Goal: Find specific page/section: Find specific page/section

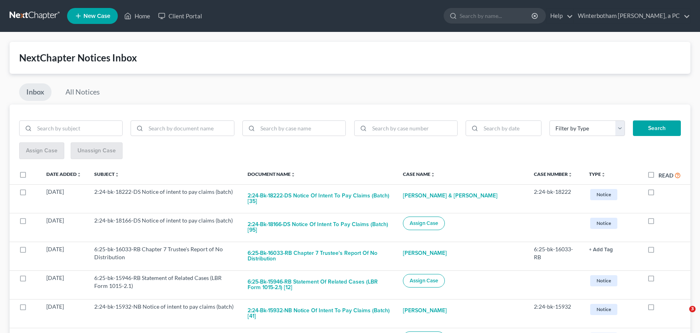
click at [482, 15] on input "search" at bounding box center [495, 15] width 73 height 15
type input "[PERSON_NAME]"
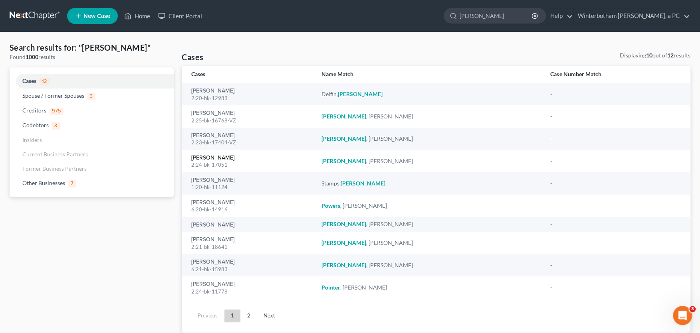
click at [221, 156] on link "[PERSON_NAME]" at bounding box center [213, 158] width 44 height 6
click at [218, 115] on link "[PERSON_NAME]" at bounding box center [213, 114] width 44 height 6
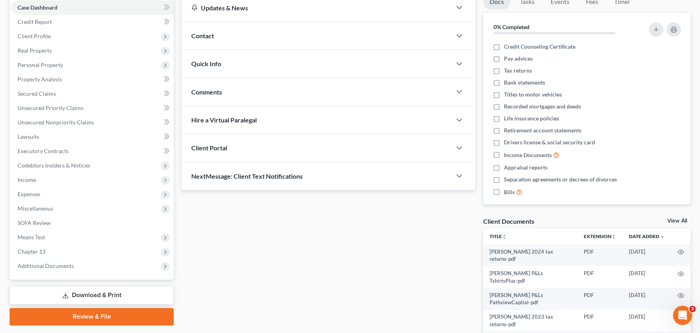
scroll to position [88, 0]
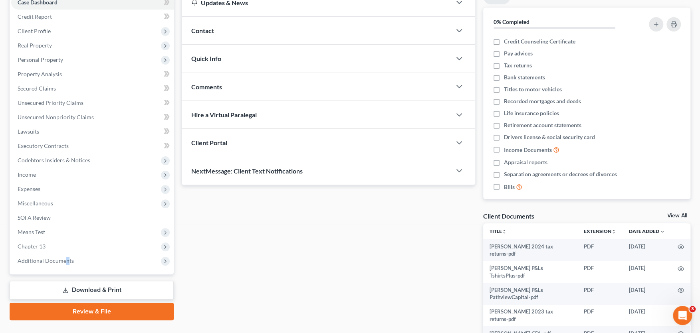
click at [66, 261] on span "Additional Documents" at bounding box center [46, 260] width 56 height 7
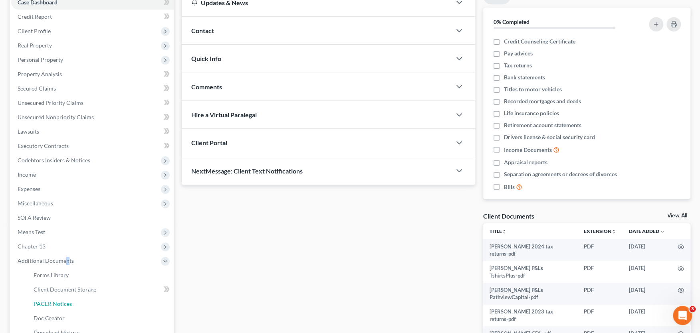
click at [65, 300] on link "PACER Notices" at bounding box center [100, 304] width 146 height 14
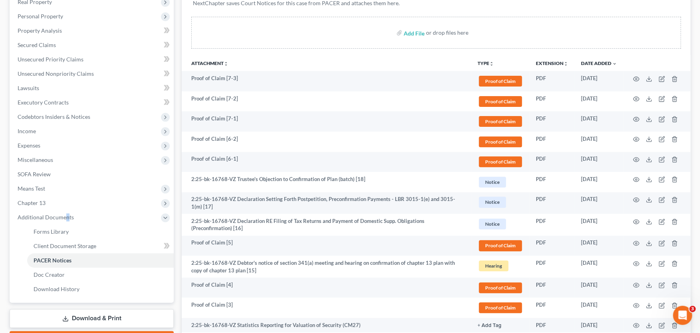
scroll to position [132, 0]
click at [637, 158] on icon "button" at bounding box center [636, 159] width 6 height 6
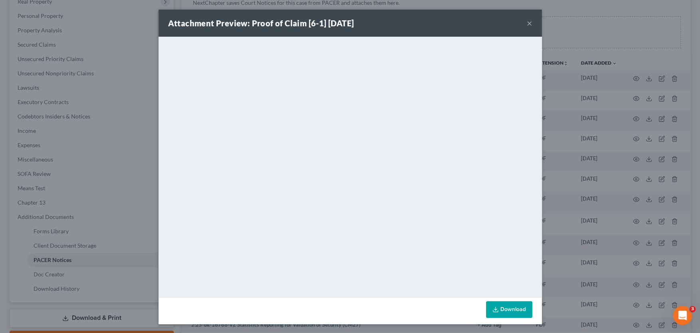
click at [528, 21] on button "×" at bounding box center [529, 23] width 6 height 10
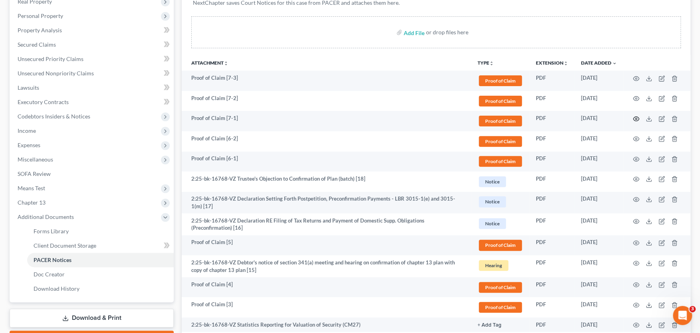
click at [634, 117] on icon "button" at bounding box center [636, 119] width 6 height 6
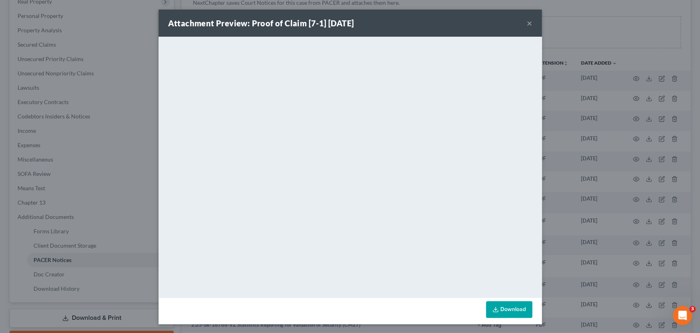
click at [528, 20] on button "×" at bounding box center [529, 23] width 6 height 10
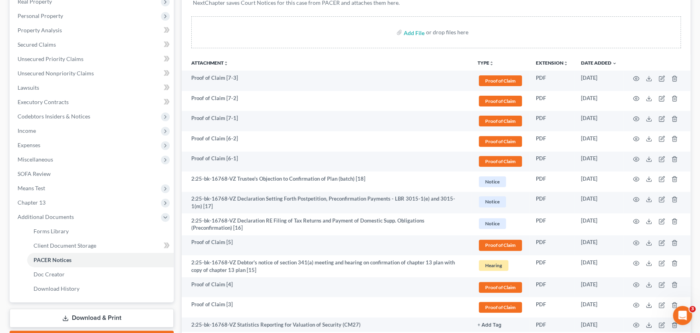
scroll to position [0, 0]
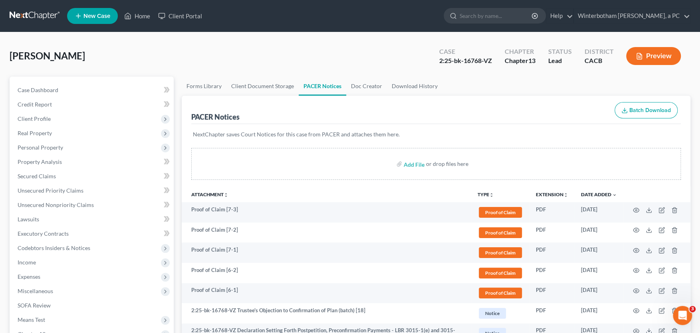
click at [482, 18] on input "search" at bounding box center [495, 15] width 73 height 15
type input "[PERSON_NAME]"
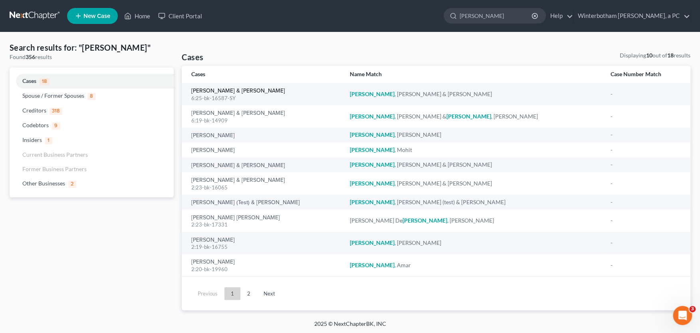
click at [211, 89] on link "[PERSON_NAME] & [PERSON_NAME]" at bounding box center [238, 91] width 94 height 6
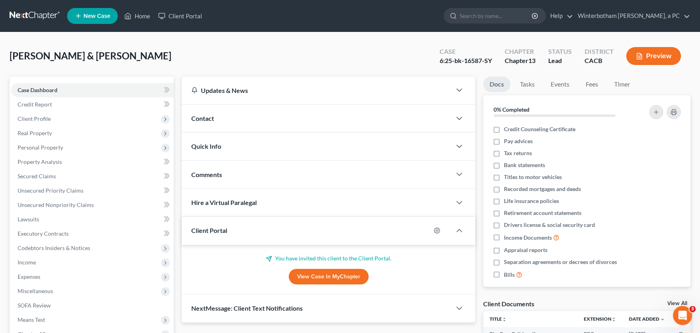
scroll to position [176, 0]
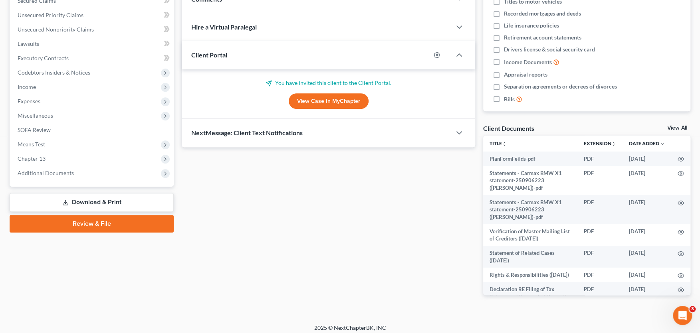
click at [56, 172] on span "Additional Documents" at bounding box center [46, 173] width 56 height 7
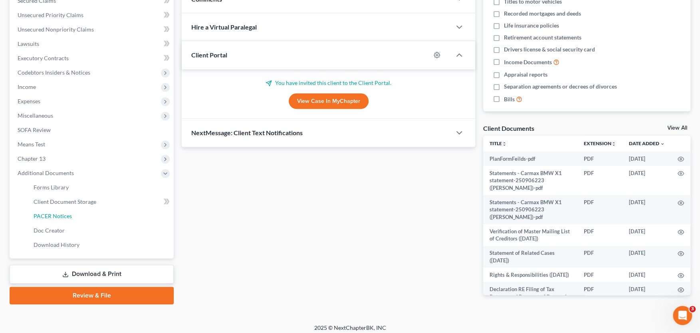
click at [57, 216] on span "PACER Notices" at bounding box center [53, 216] width 38 height 7
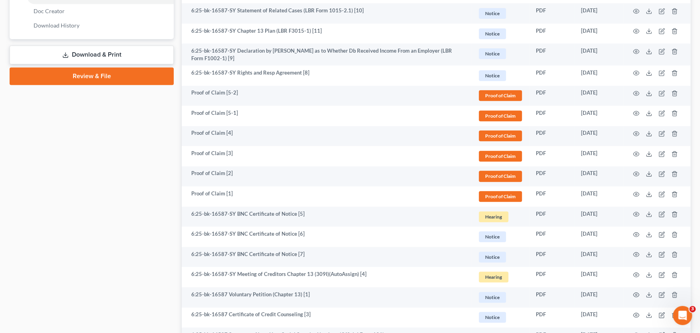
scroll to position [263, 0]
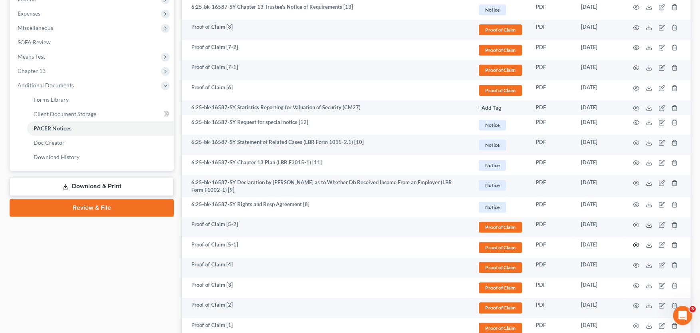
click at [637, 245] on circle "button" at bounding box center [636, 245] width 2 height 2
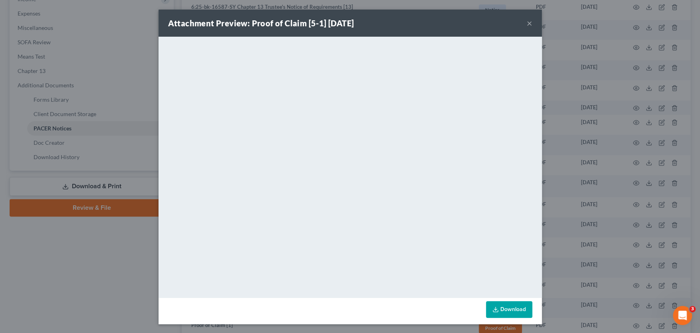
scroll to position [0, 0]
click at [529, 22] on button "×" at bounding box center [529, 23] width 6 height 10
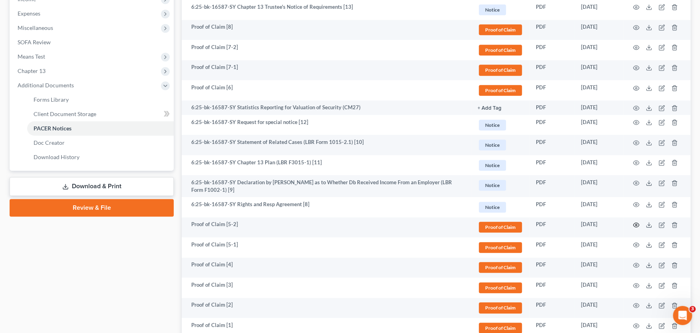
click at [637, 224] on icon "button" at bounding box center [636, 225] width 6 height 6
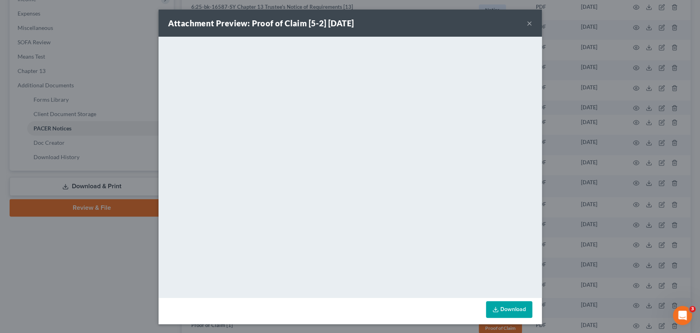
click at [528, 22] on button "×" at bounding box center [529, 23] width 6 height 10
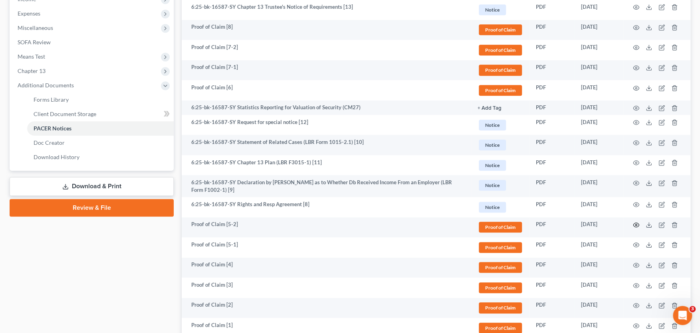
click at [635, 223] on icon "button" at bounding box center [636, 225] width 6 height 4
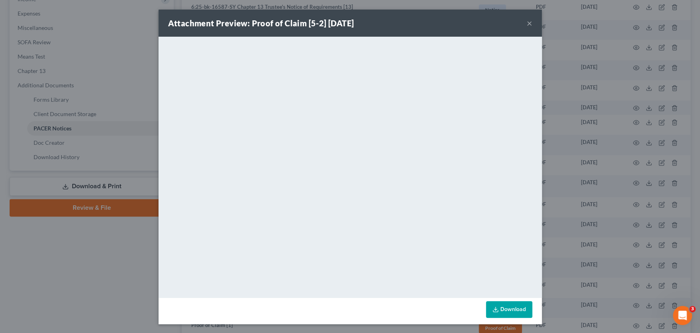
click at [528, 23] on button "×" at bounding box center [529, 23] width 6 height 10
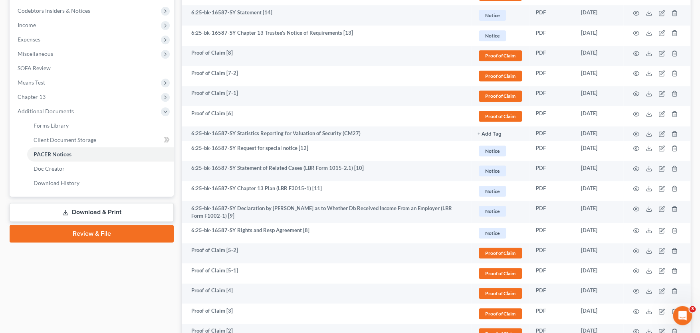
scroll to position [220, 0]
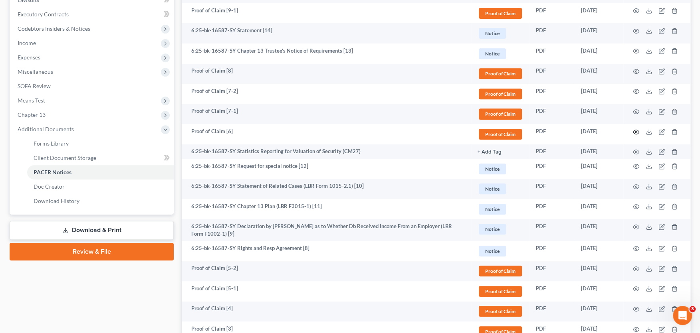
click at [635, 129] on icon "button" at bounding box center [636, 132] width 6 height 6
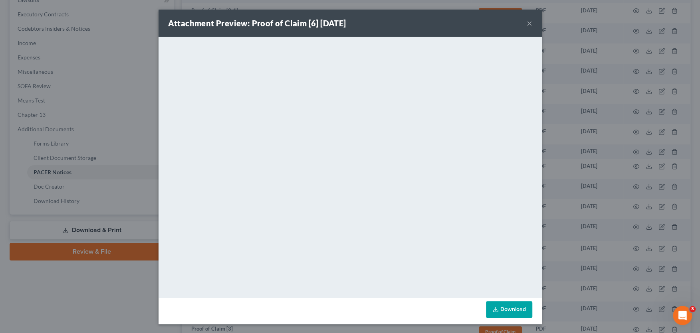
click at [529, 21] on button "×" at bounding box center [529, 23] width 6 height 10
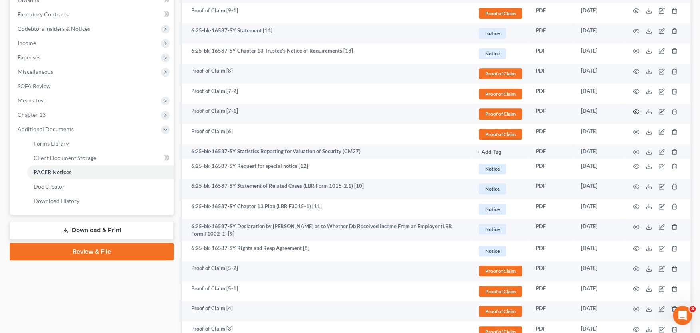
click at [635, 110] on icon "button" at bounding box center [636, 112] width 6 height 6
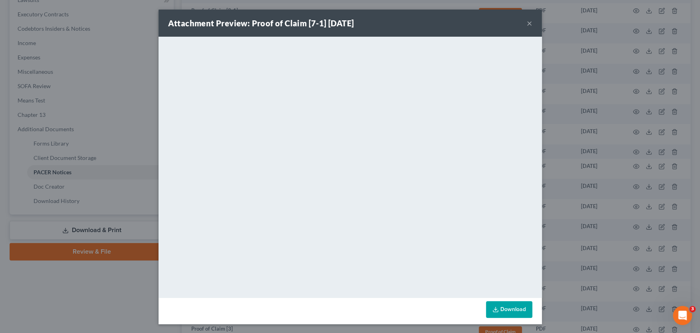
click at [527, 22] on button "×" at bounding box center [529, 23] width 6 height 10
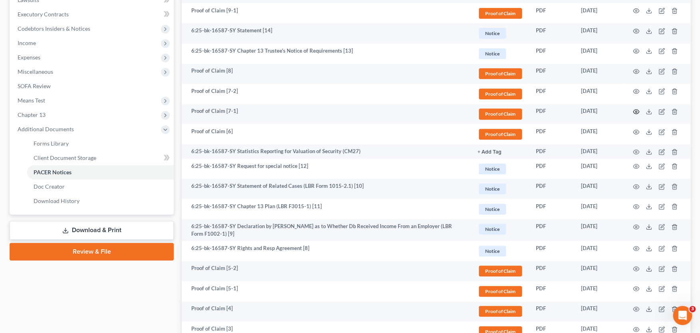
click at [636, 110] on icon "button" at bounding box center [636, 112] width 6 height 4
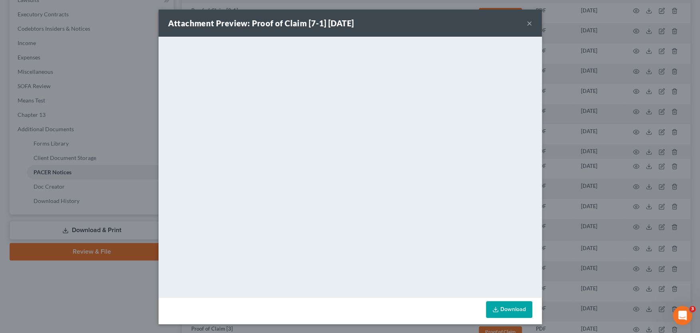
click at [528, 23] on button "×" at bounding box center [529, 23] width 6 height 10
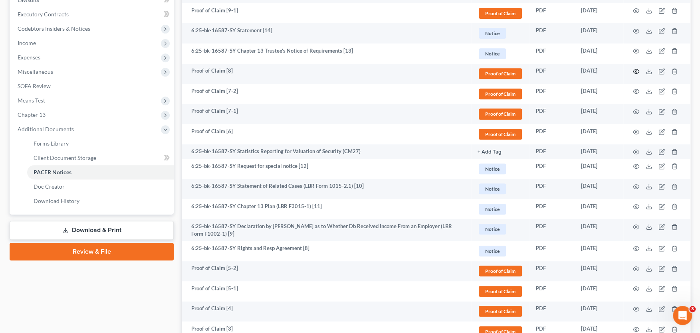
click at [635, 71] on circle "button" at bounding box center [636, 72] width 2 height 2
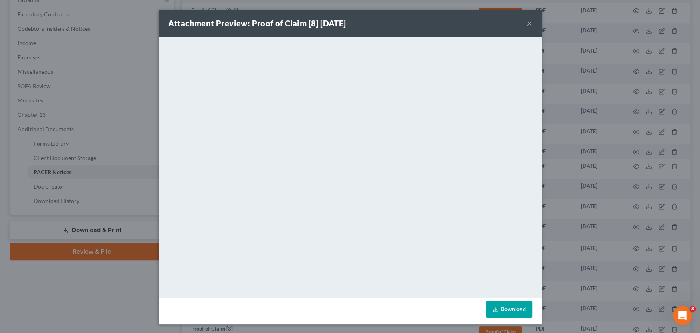
click at [528, 23] on button "×" at bounding box center [529, 23] width 6 height 10
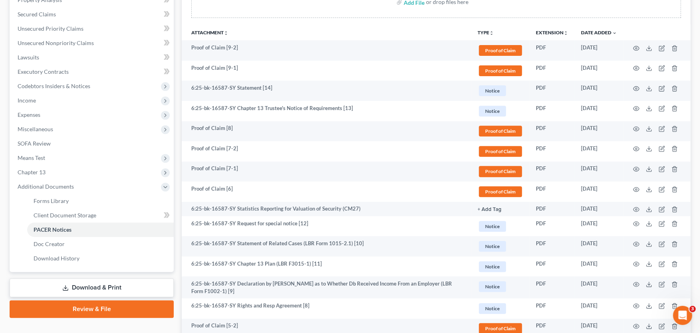
scroll to position [132, 0]
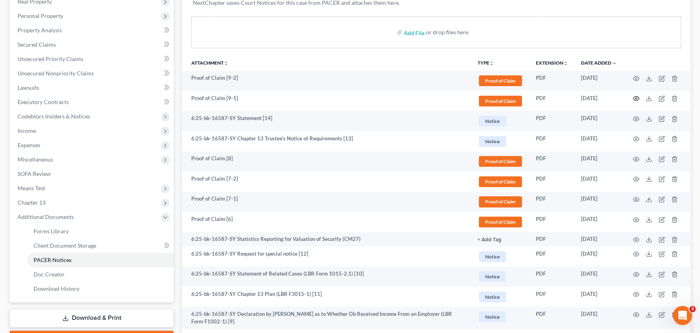
click at [635, 97] on icon "button" at bounding box center [636, 99] width 6 height 4
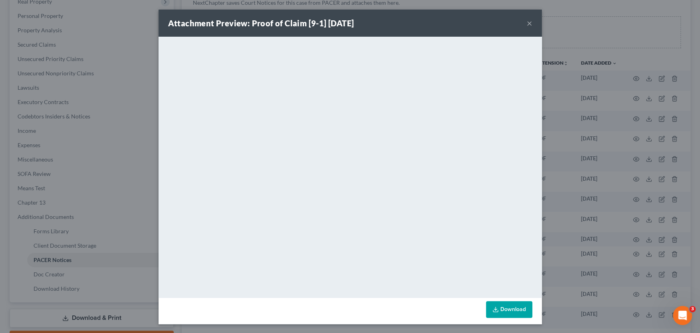
click at [528, 21] on button "×" at bounding box center [529, 23] width 6 height 10
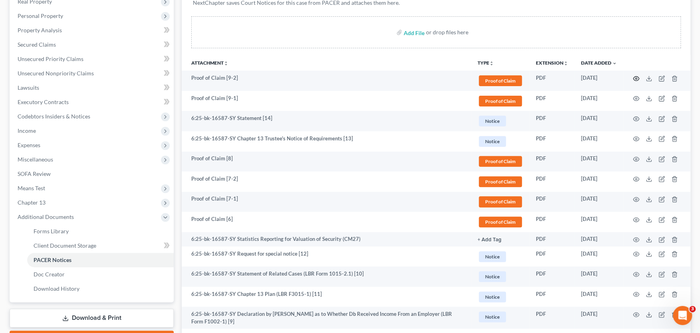
click at [635, 77] on icon "button" at bounding box center [636, 78] width 6 height 6
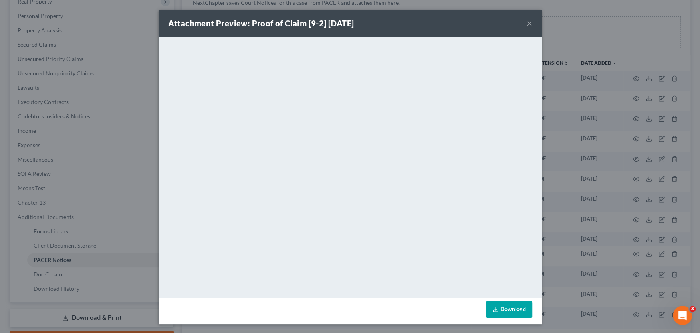
click at [529, 23] on button "×" at bounding box center [529, 23] width 6 height 10
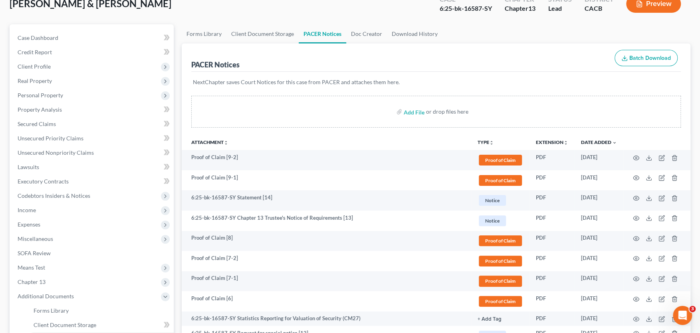
scroll to position [0, 0]
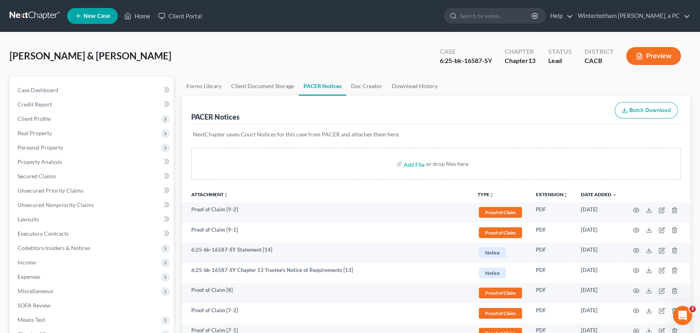
click at [481, 16] on input "search" at bounding box center [495, 15] width 73 height 15
type input "conejo"
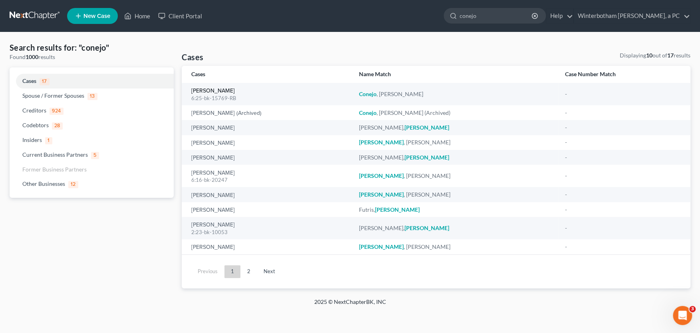
click at [216, 90] on link "[PERSON_NAME]" at bounding box center [213, 91] width 44 height 6
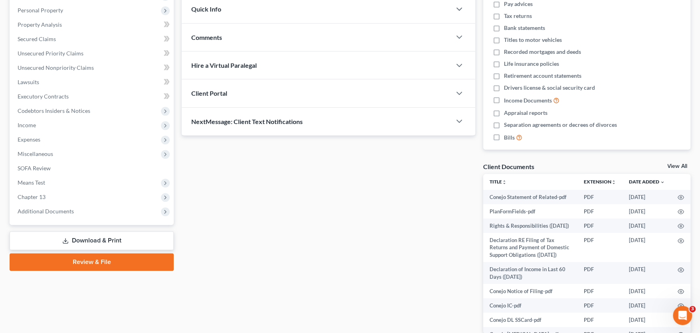
scroll to position [180, 0]
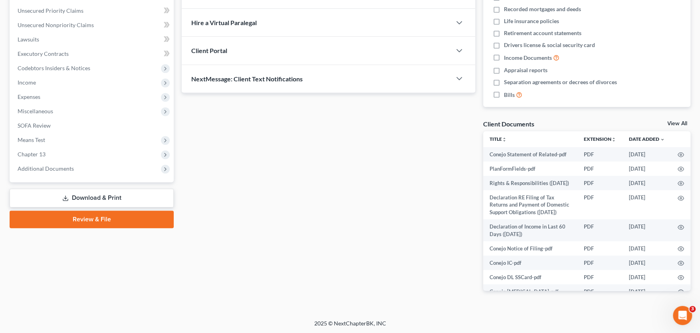
click at [64, 169] on span "Additional Documents" at bounding box center [46, 168] width 56 height 7
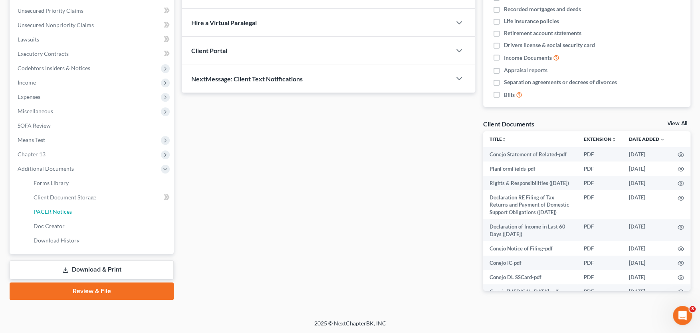
click at [63, 212] on span "PACER Notices" at bounding box center [53, 211] width 38 height 7
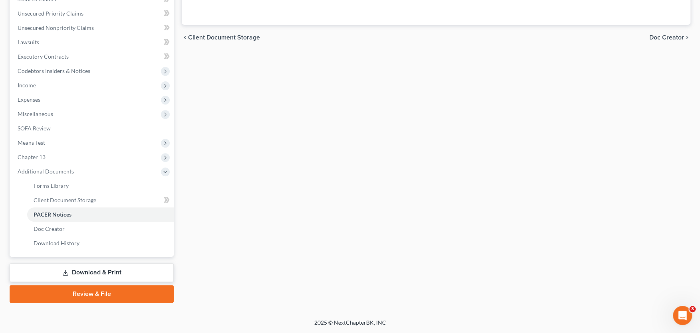
scroll to position [176, 0]
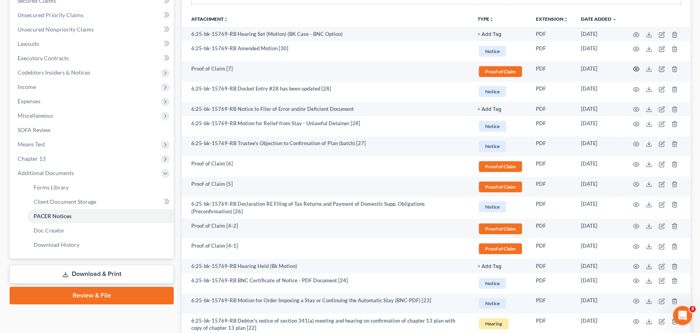
click at [635, 67] on icon "button" at bounding box center [636, 69] width 6 height 4
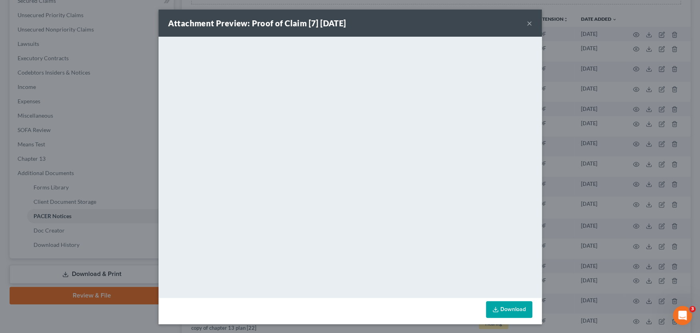
click at [530, 23] on button "×" at bounding box center [529, 23] width 6 height 10
